Goal: Check status: Check status

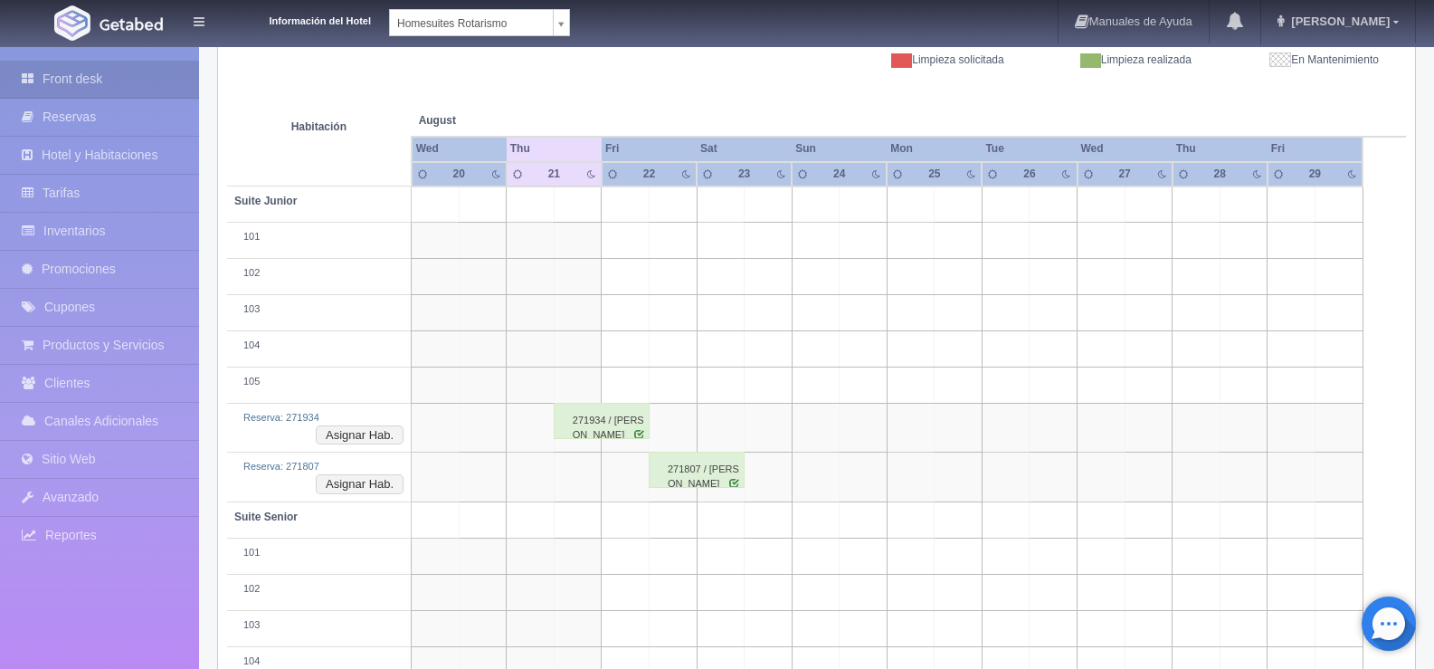
scroll to position [362, 0]
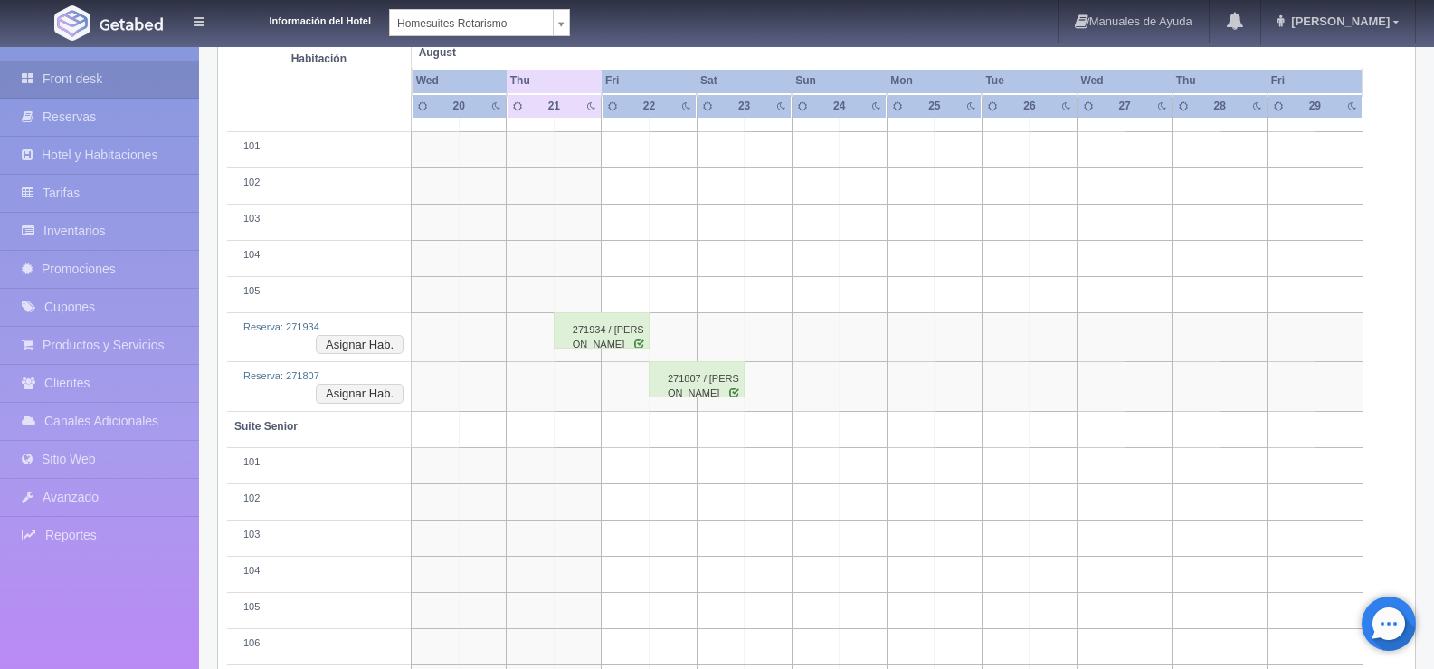
click at [591, 332] on div "271934 / [PERSON_NAME]" at bounding box center [602, 330] width 96 height 36
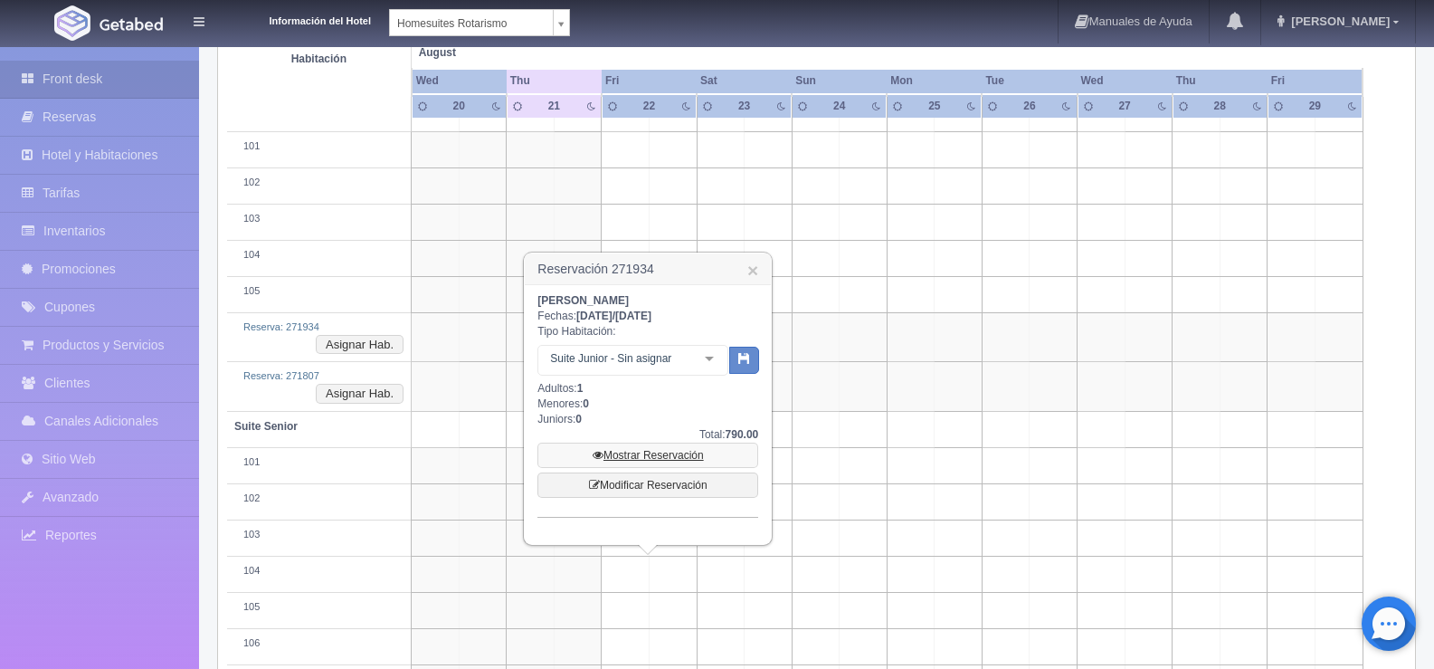
click at [653, 459] on link "Mostrar Reservación" at bounding box center [648, 455] width 221 height 25
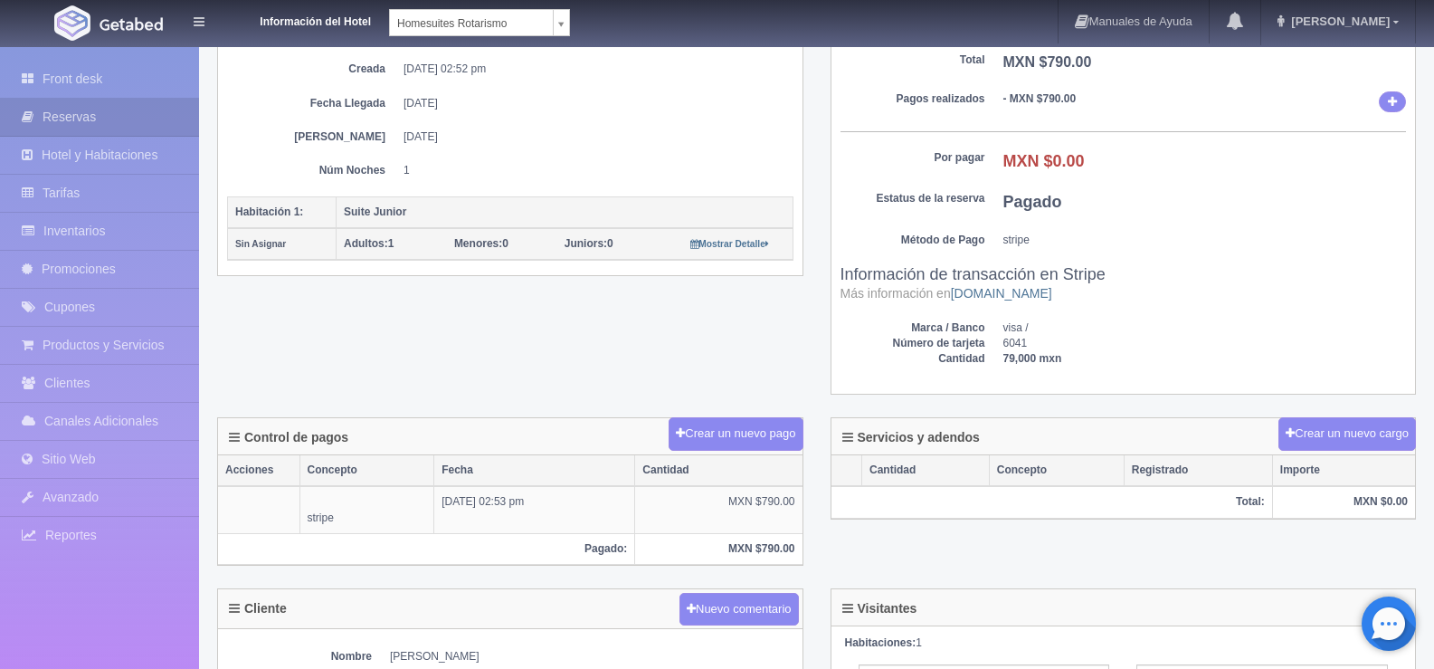
scroll to position [543, 0]
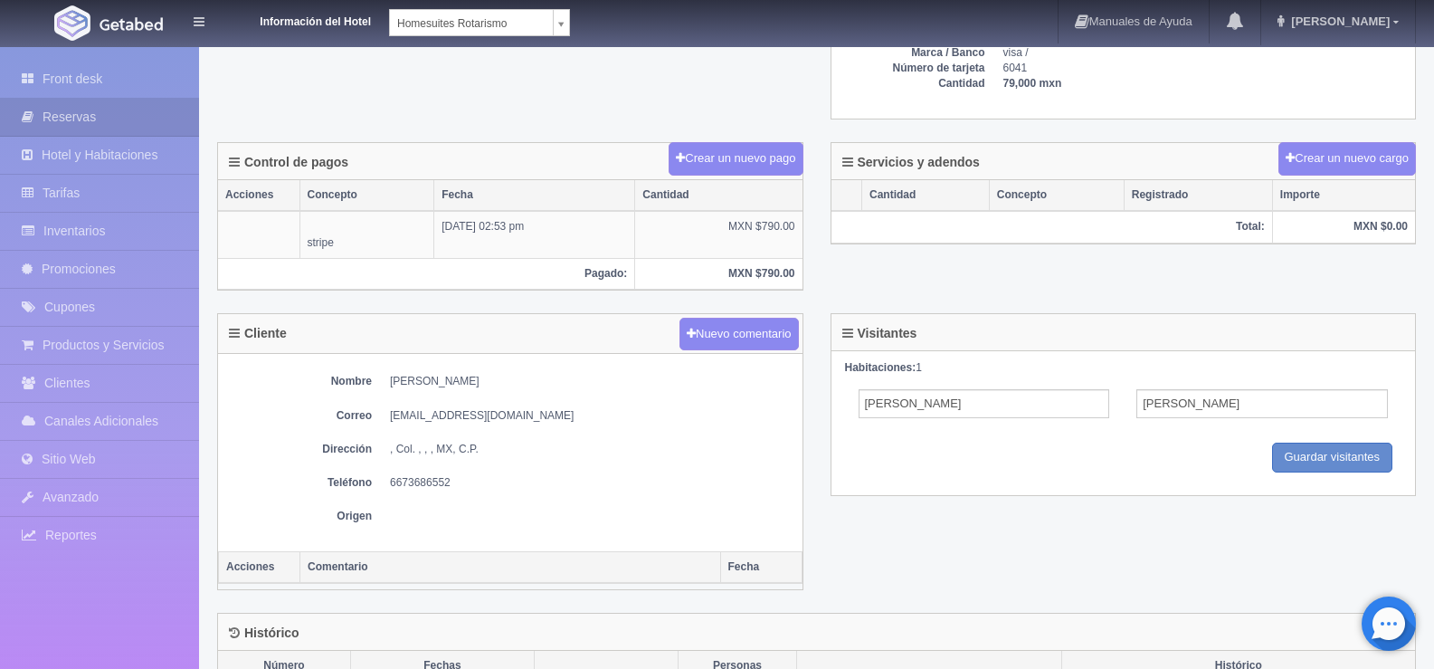
drag, startPoint x: 563, startPoint y: 382, endPoint x: 391, endPoint y: 384, distance: 172.0
click at [389, 386] on dl "Nombre Lourdes Carolina Armenta Moreno" at bounding box center [510, 381] width 567 height 15
copy dd "[PERSON_NAME]"
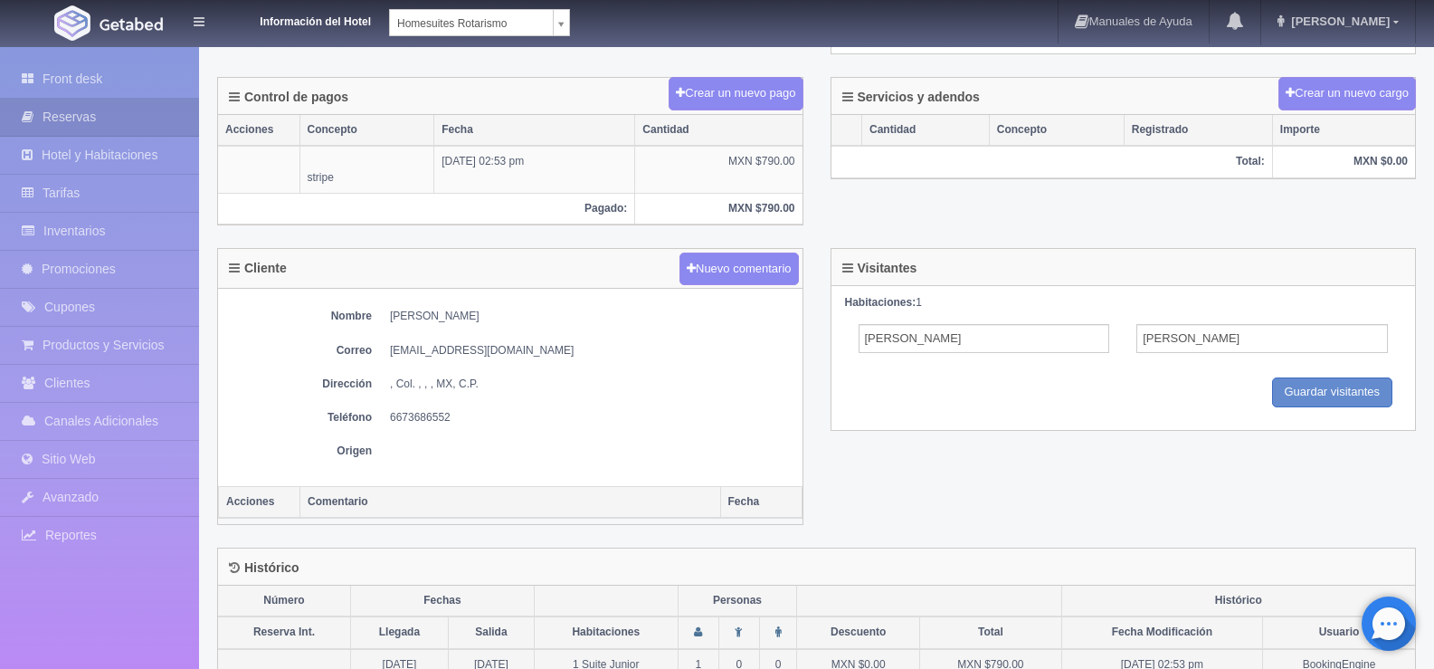
scroll to position [704, 0]
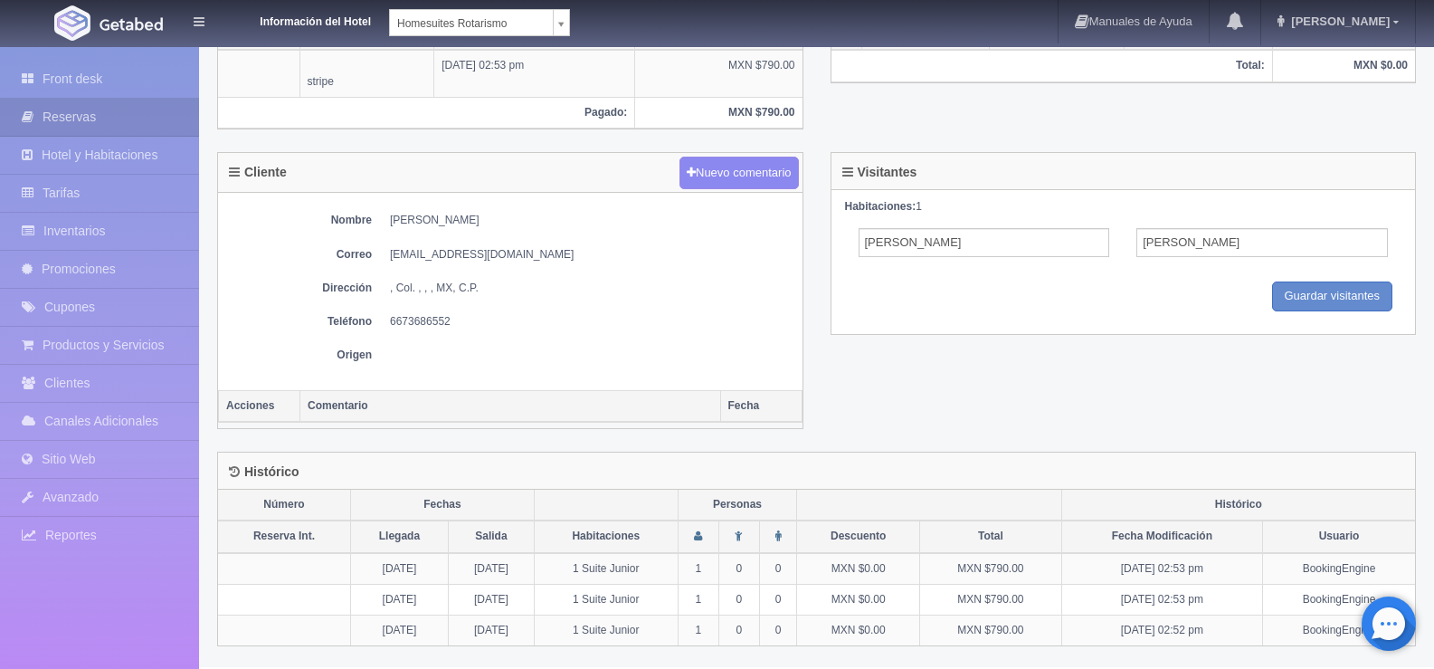
click at [1171, 409] on div "Cliente Nuevo comentario Nombre Lourdes Carolina Armenta Moreno Correo hidras3@…" at bounding box center [817, 302] width 1226 height 300
drag, startPoint x: 1172, startPoint y: 415, endPoint x: 1129, endPoint y: 442, distance: 50.8
click at [1172, 415] on div "Cliente Nuevo comentario Nombre Lourdes Carolina Armenta Moreno Correo hidras3@…" at bounding box center [817, 302] width 1226 height 300
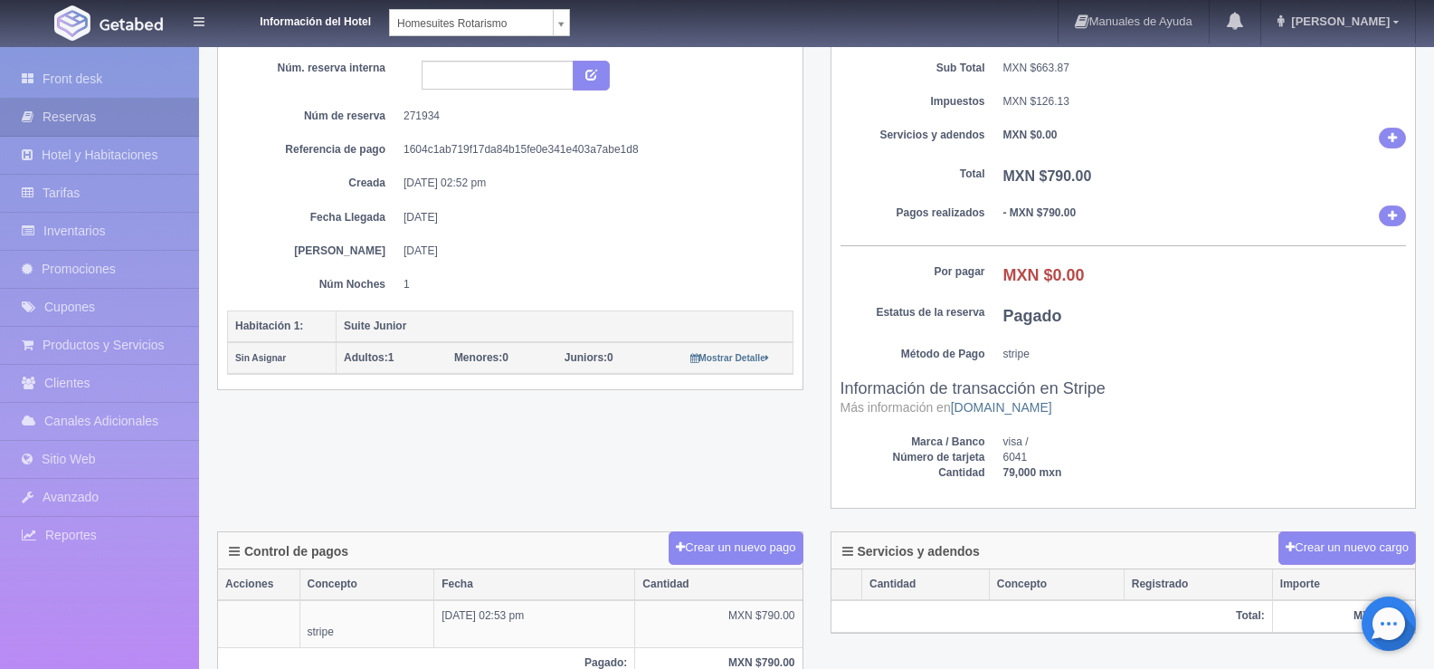
scroll to position [0, 0]
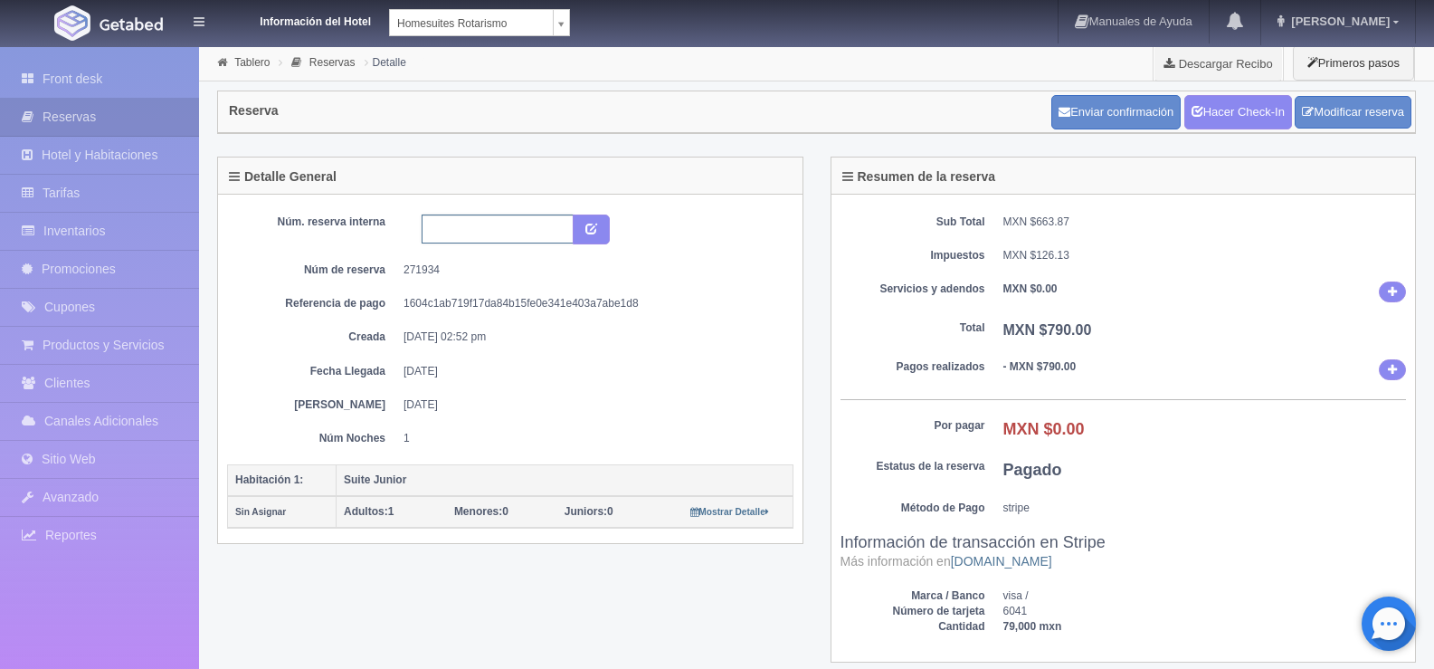
click at [491, 237] on input "text" at bounding box center [498, 228] width 152 height 29
type input "235"
click at [586, 234] on button "submit" at bounding box center [591, 229] width 37 height 31
click at [623, 341] on dd "21-08-25 02:52 pm" at bounding box center [592, 336] width 376 height 15
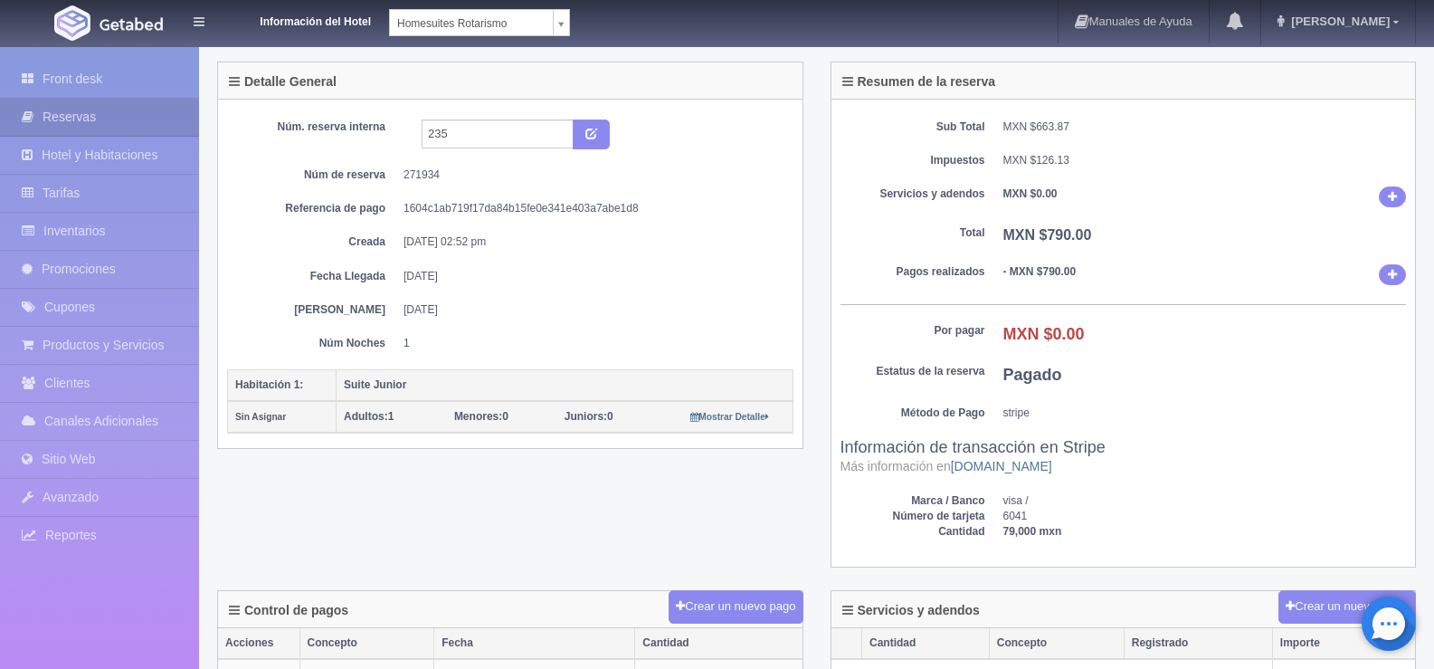
scroll to position [91, 0]
